Goal: Task Accomplishment & Management: Complete application form

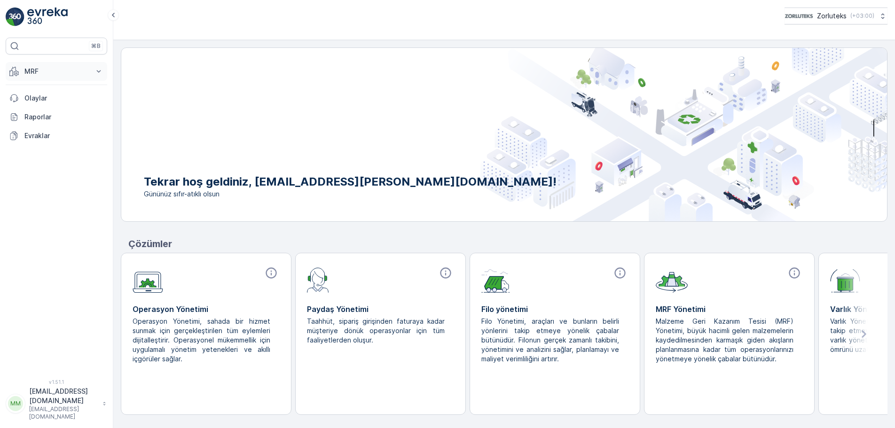
click at [92, 72] on button "MRF" at bounding box center [57, 71] width 102 height 19
click at [43, 100] on link "Gelen" at bounding box center [63, 100] width 87 height 13
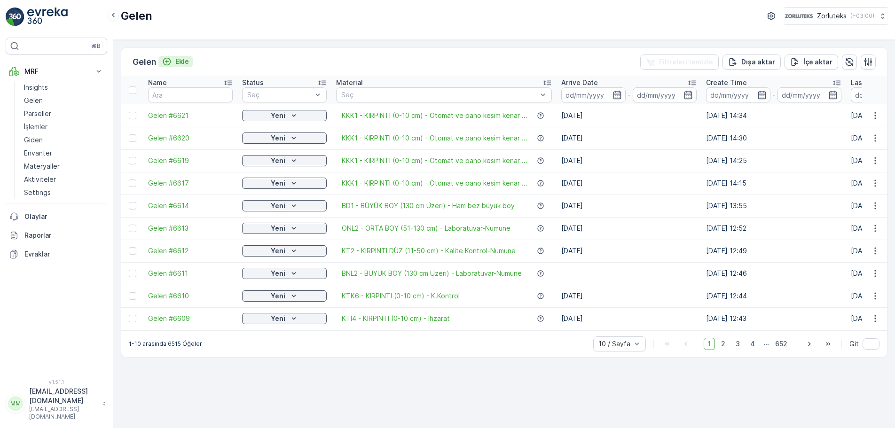
click at [181, 61] on p "Ekle" at bounding box center [182, 61] width 14 height 9
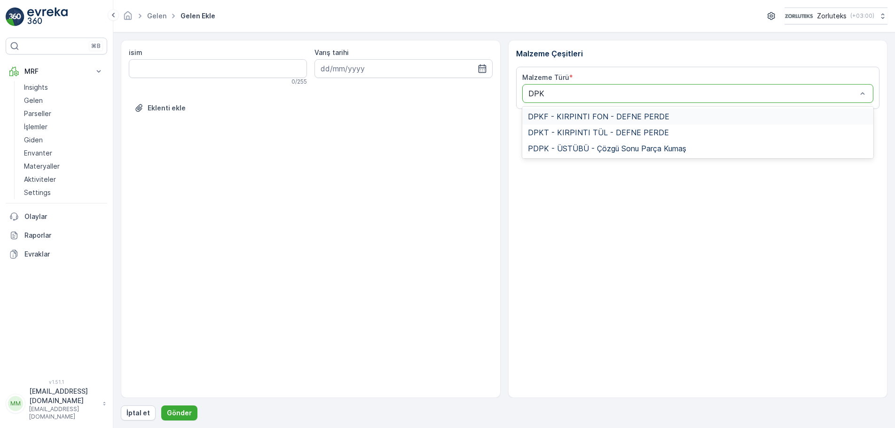
type input "DPKT"
click at [593, 119] on span "DPKT - KIRPINTI TÜL - DEFNE PERDE" at bounding box center [598, 116] width 141 height 8
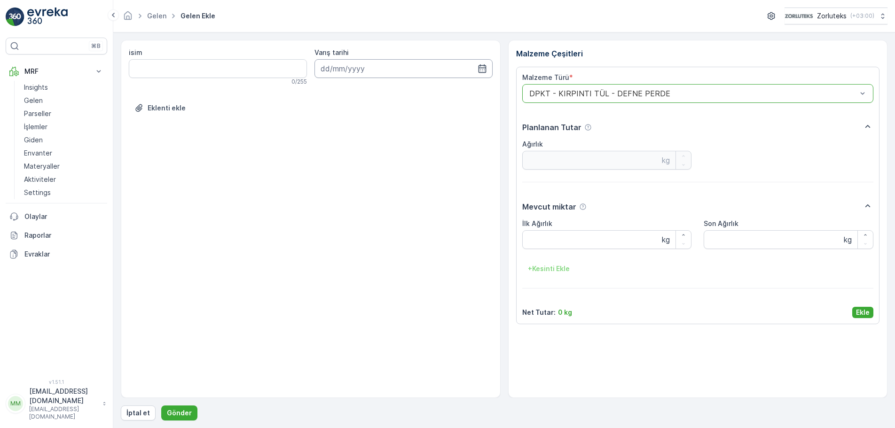
click at [360, 70] on input at bounding box center [403, 68] width 178 height 19
click at [365, 131] on div "1" at bounding box center [364, 128] width 15 height 15
type input "[DATE]"
click at [560, 240] on Ağırlık "İlk Ağırlık" at bounding box center [607, 239] width 170 height 19
type Ağırlık "25"
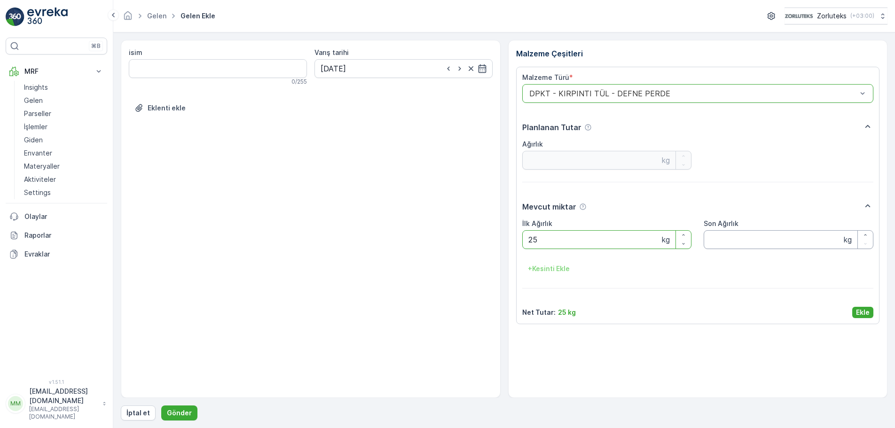
click at [758, 242] on Ağırlık "Son Ağırlık" at bounding box center [789, 239] width 170 height 19
click at [866, 312] on p "Ekle" at bounding box center [863, 312] width 14 height 9
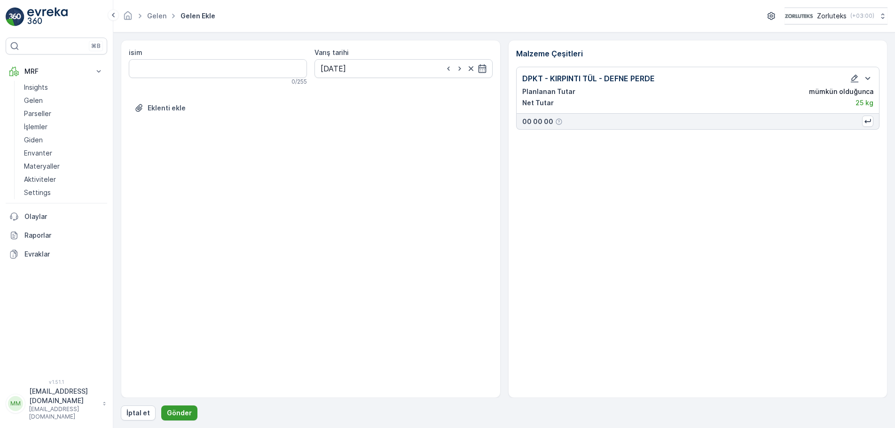
click at [182, 412] on p "Gönder" at bounding box center [179, 412] width 25 height 9
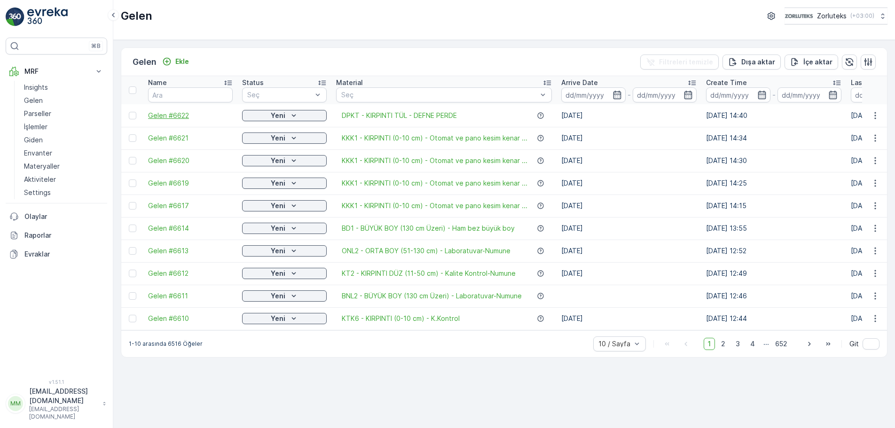
click at [133, 113] on div at bounding box center [133, 116] width 8 height 8
click at [129, 112] on input "checkbox" at bounding box center [129, 112] width 0 height 0
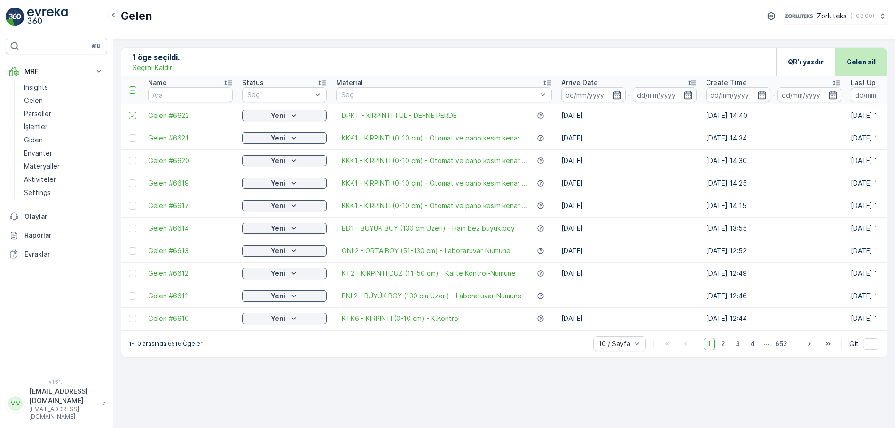
click at [859, 60] on p "Gelen sil" at bounding box center [861, 61] width 29 height 9
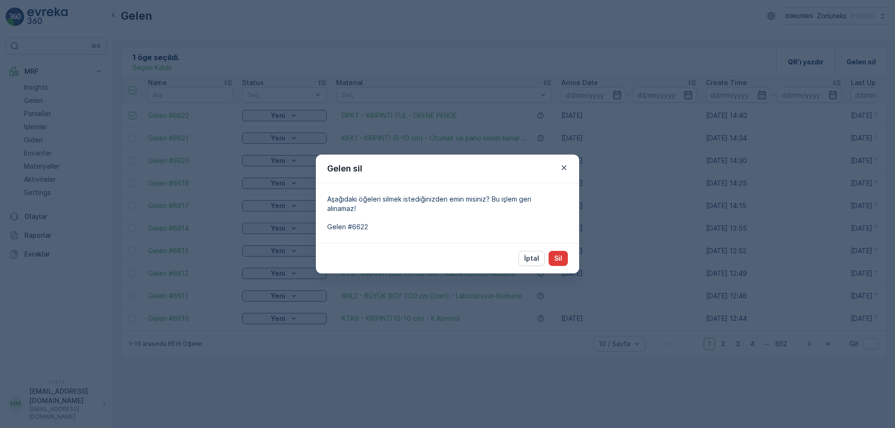
click at [554, 259] on button "Sil" at bounding box center [558, 258] width 19 height 15
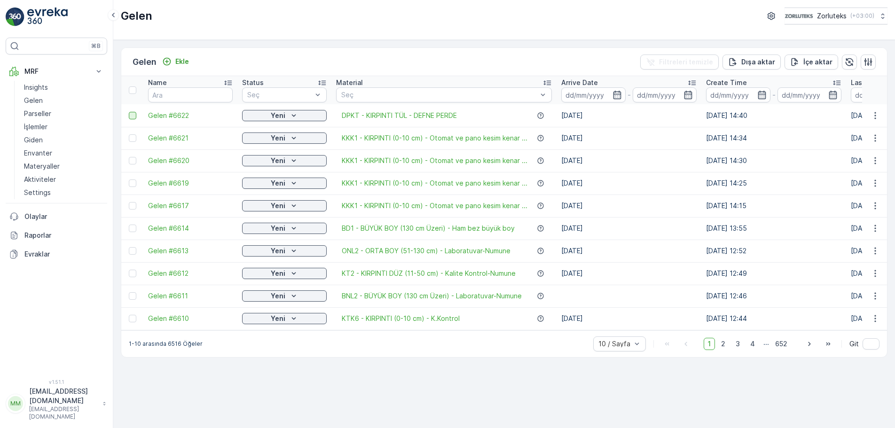
click at [133, 116] on div at bounding box center [133, 116] width 8 height 8
click at [129, 112] on input "checkbox" at bounding box center [129, 112] width 0 height 0
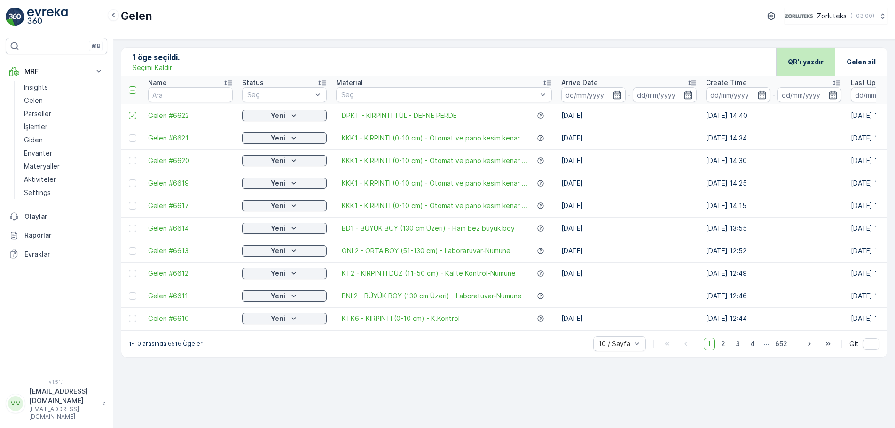
click at [813, 61] on p "QR'ı yazdır" at bounding box center [806, 61] width 36 height 9
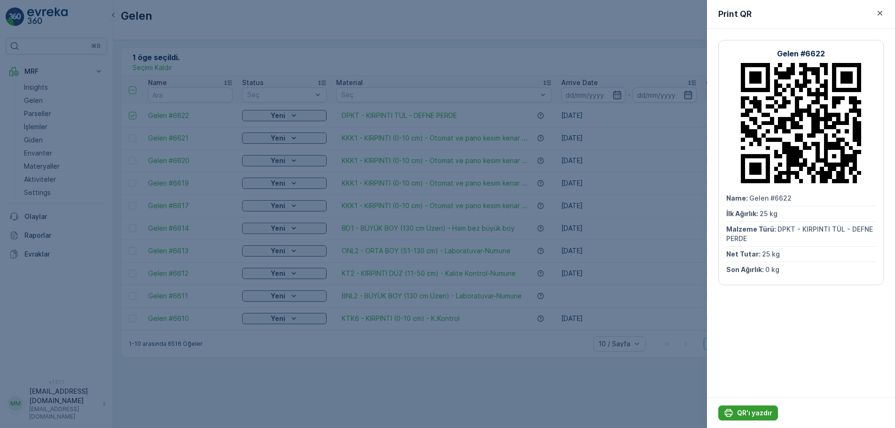
click at [758, 414] on p "QR'ı yazdır" at bounding box center [754, 412] width 35 height 9
click at [751, 411] on p "QR'ı yazdır" at bounding box center [754, 412] width 35 height 9
click at [882, 12] on icon "button" at bounding box center [880, 13] width 5 height 5
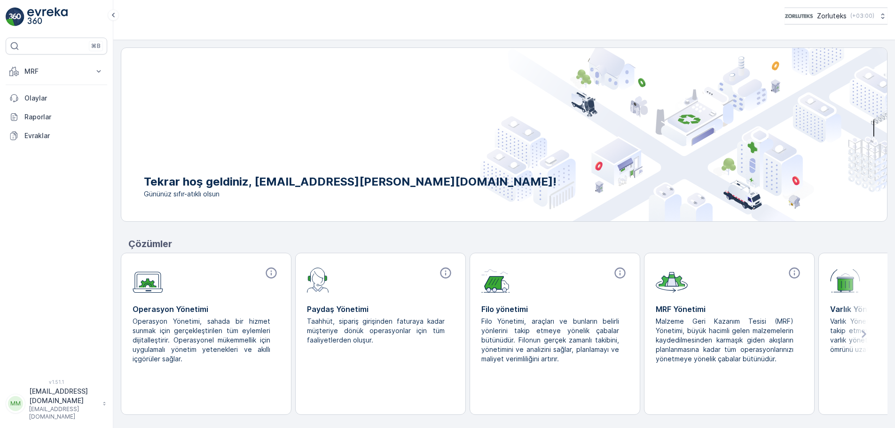
click at [64, 412] on p "[EMAIL_ADDRESS][DOMAIN_NAME]" at bounding box center [63, 413] width 69 height 15
click at [52, 389] on div "Çıkış Yap" at bounding box center [57, 388] width 98 height 13
click at [98, 71] on icon at bounding box center [99, 71] width 4 height 2
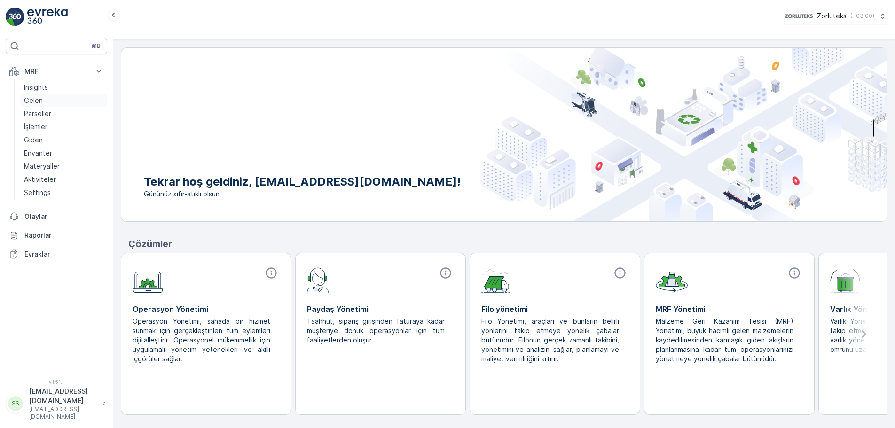
click at [33, 101] on p "Gelen" at bounding box center [33, 100] width 19 height 9
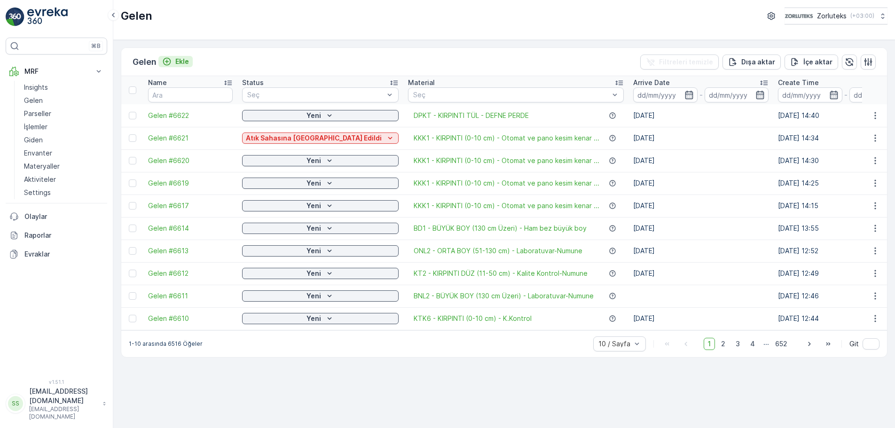
click at [188, 62] on p "Ekle" at bounding box center [182, 61] width 14 height 9
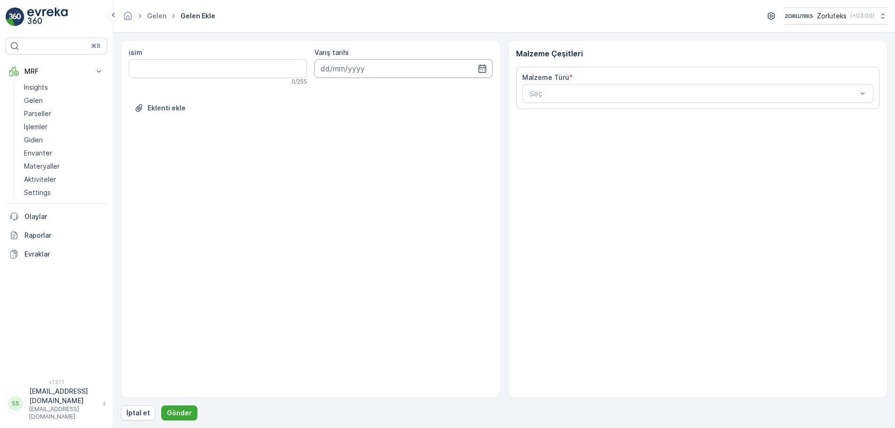
click at [355, 69] on input at bounding box center [403, 68] width 178 height 19
click at [349, 128] on div "30" at bounding box center [347, 128] width 15 height 15
type input "30.09.2025"
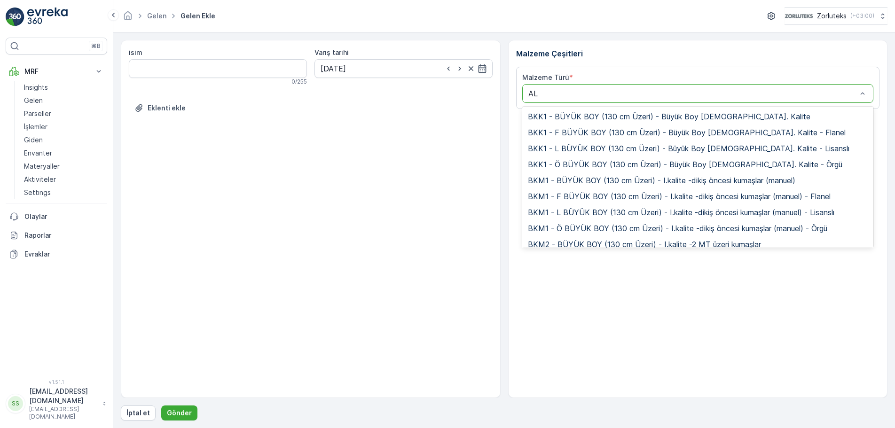
type input "A"
type input "ALÜ"
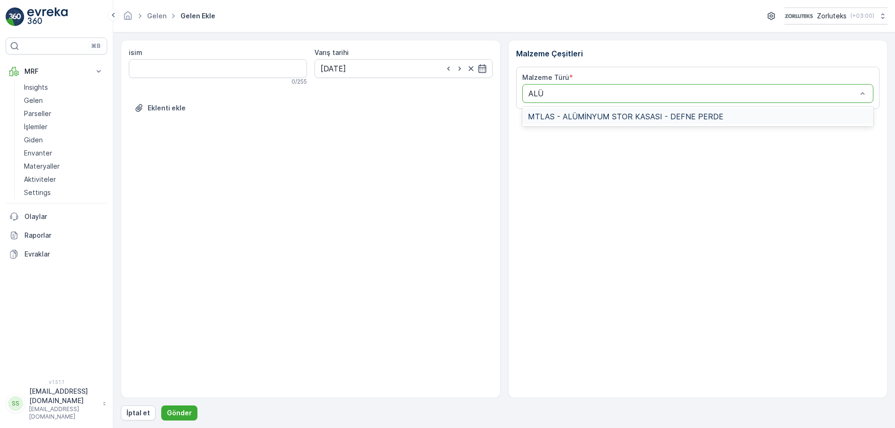
click at [604, 117] on span "MTLAS - ALÜMİNYUM STOR KASASI - DEFNE PERDE" at bounding box center [626, 116] width 196 height 8
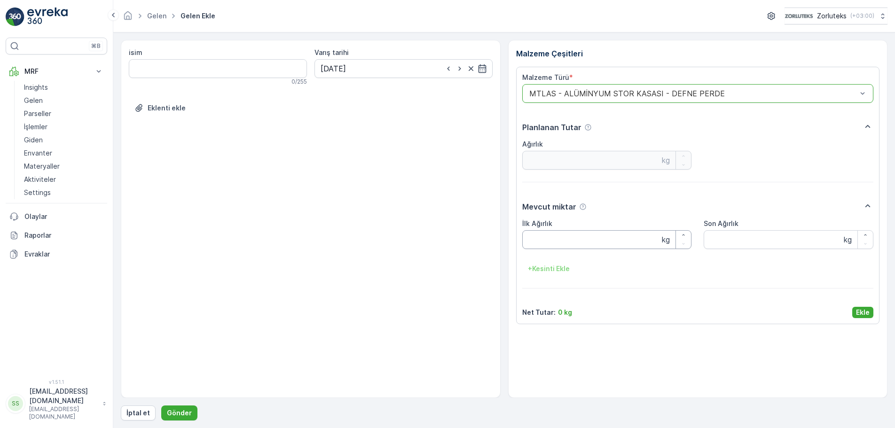
click at [541, 243] on Ağırlık "İlk Ağırlık" at bounding box center [607, 239] width 170 height 19
type Ağırlık "30"
click at [863, 312] on p "Ekle" at bounding box center [863, 312] width 14 height 9
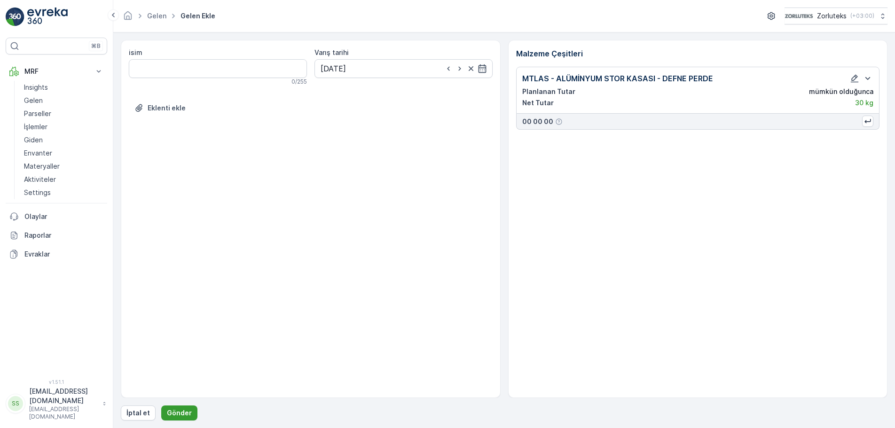
click at [174, 415] on p "Gönder" at bounding box center [179, 412] width 25 height 9
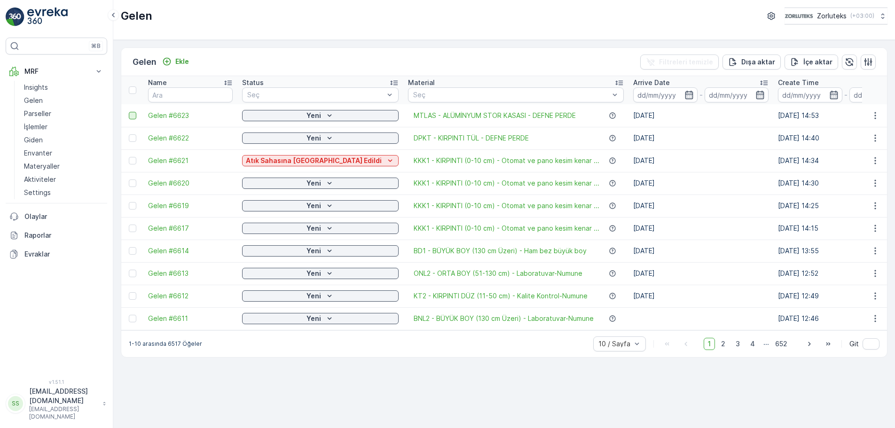
click at [133, 116] on div at bounding box center [133, 116] width 8 height 8
click at [129, 112] on input "checkbox" at bounding box center [129, 112] width 0 height 0
click at [808, 58] on p "QR'ı yazdır" at bounding box center [806, 61] width 36 height 9
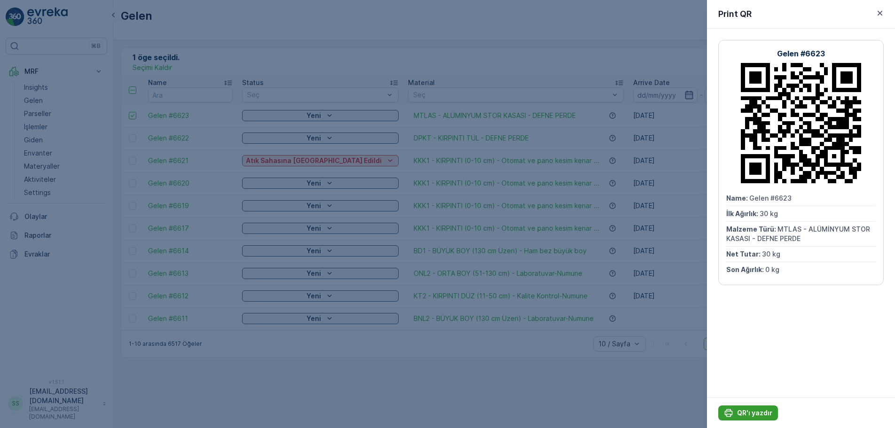
click at [752, 413] on p "QR'ı yazdır" at bounding box center [754, 412] width 35 height 9
click at [881, 16] on icon "button" at bounding box center [879, 12] width 9 height 9
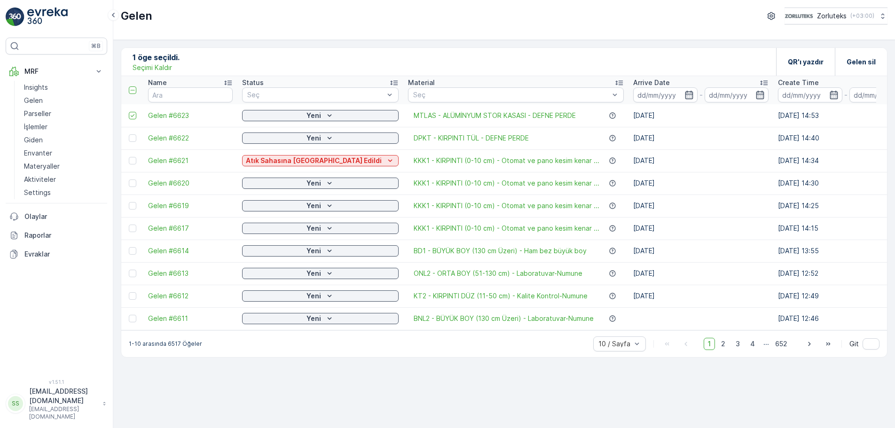
click at [92, 406] on p "serkan.batir@defnetekstil.com" at bounding box center [63, 396] width 69 height 19
click at [63, 388] on div "Çıkış Yap" at bounding box center [57, 388] width 98 height 13
